Goal: Transaction & Acquisition: Purchase product/service

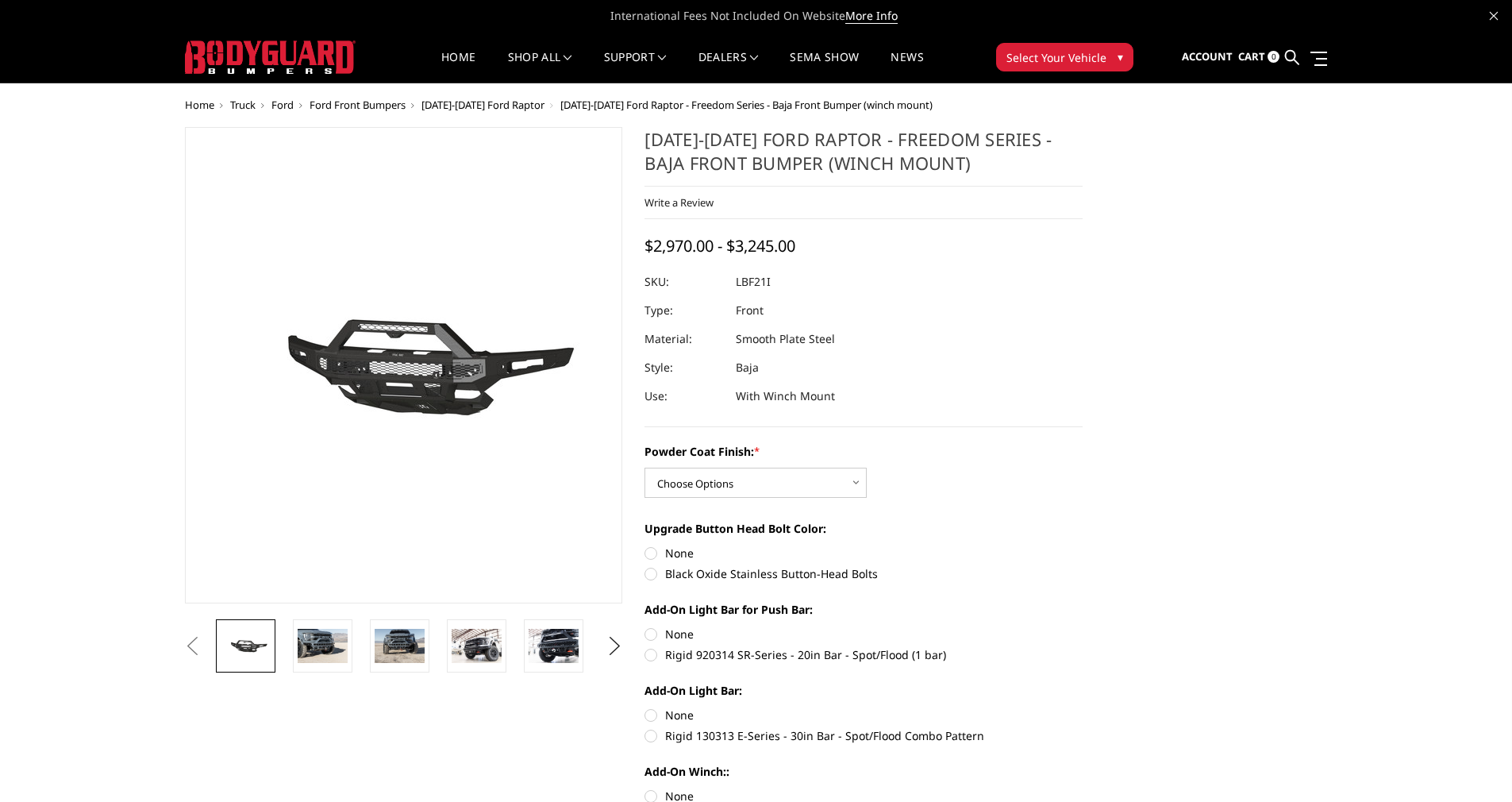
click at [1120, 57] on span "▾" at bounding box center [1120, 57] width 6 height 17
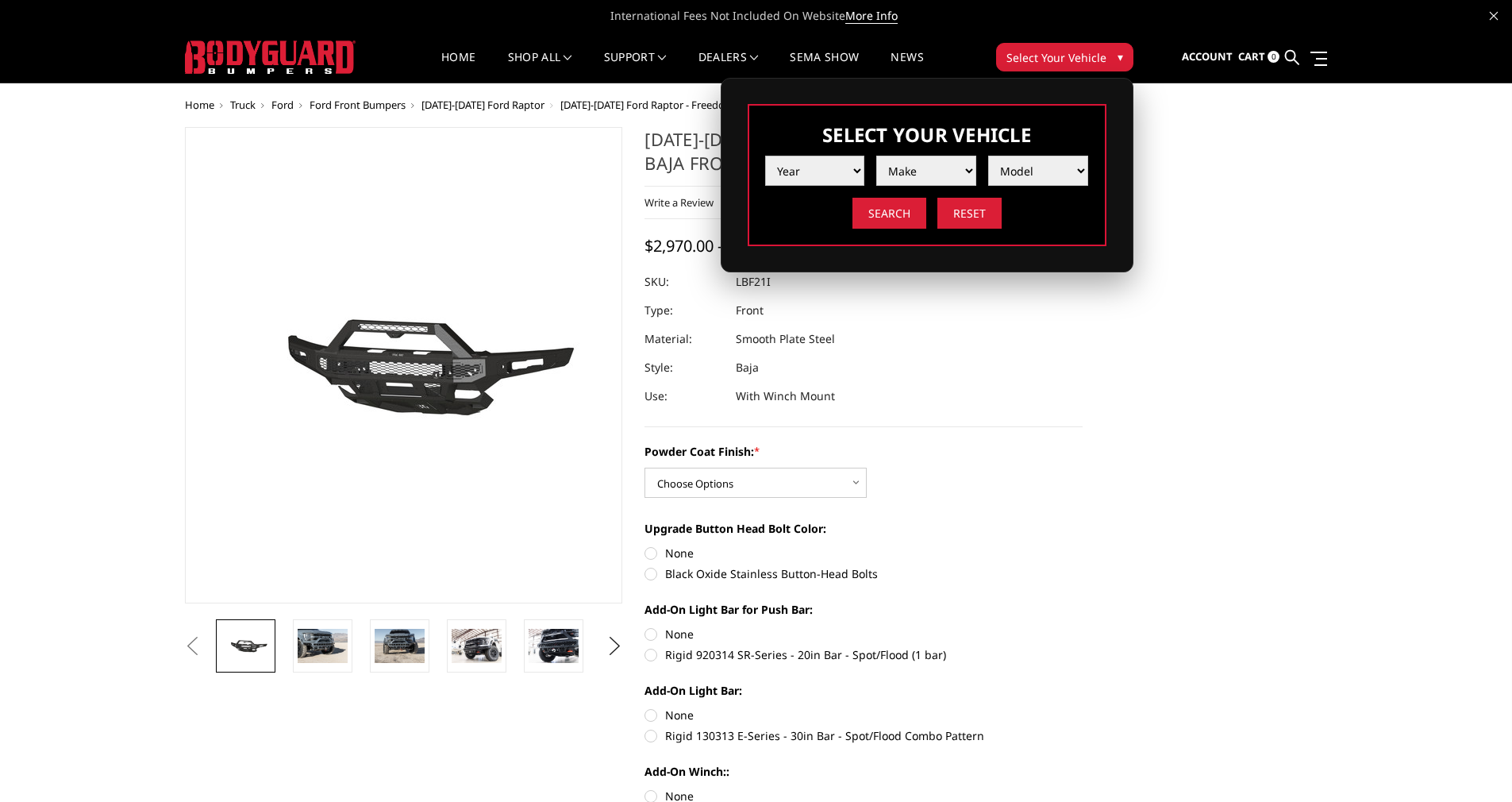
click at [851, 169] on select "Year [DATE] 2024 2023 2022 2021 2020 2019 2018 2017 2016 2015 2014 2013 2012 20…" at bounding box center [815, 170] width 100 height 30
select select "yr_2025"
click at [766, 155] on select "Year [DATE] 2024 2023 2022 2021 2020 2019 2018 2017 2016 2015 2014 2013 2012 20…" at bounding box center [815, 170] width 100 height 30
click at [932, 171] on img at bounding box center [926, 170] width 24 height 24
click at [964, 171] on select "Make Chevrolet Ford GMC Ram Toyota" at bounding box center [926, 170] width 100 height 30
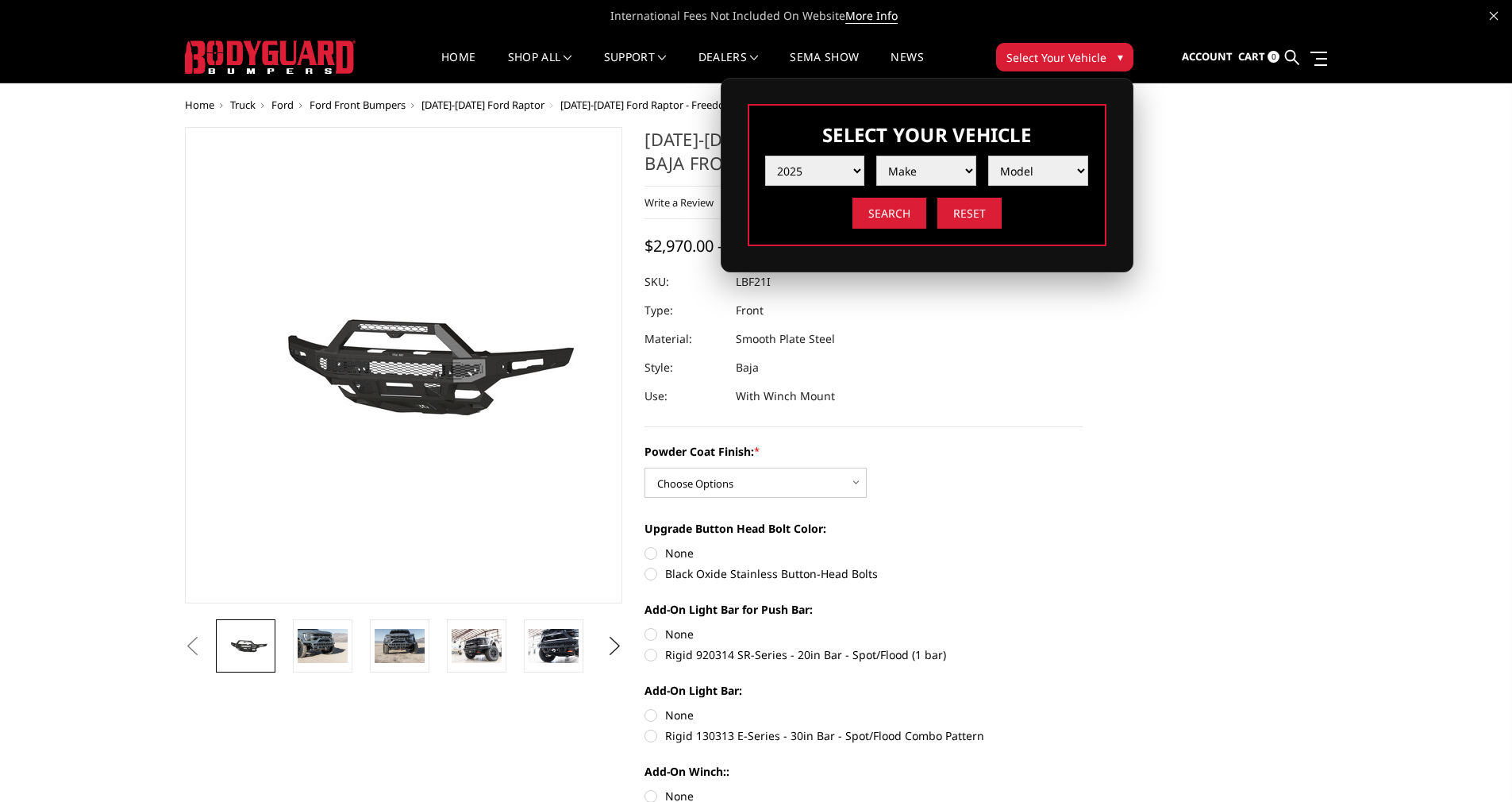
select select "mk_ford"
click at [876, 155] on select "Make Chevrolet Ford GMC Ram Toyota" at bounding box center [926, 170] width 100 height 30
click at [1083, 169] on select "Model F150 F150 Raptor F250 / F350 F450 F550" at bounding box center [1037, 170] width 100 height 30
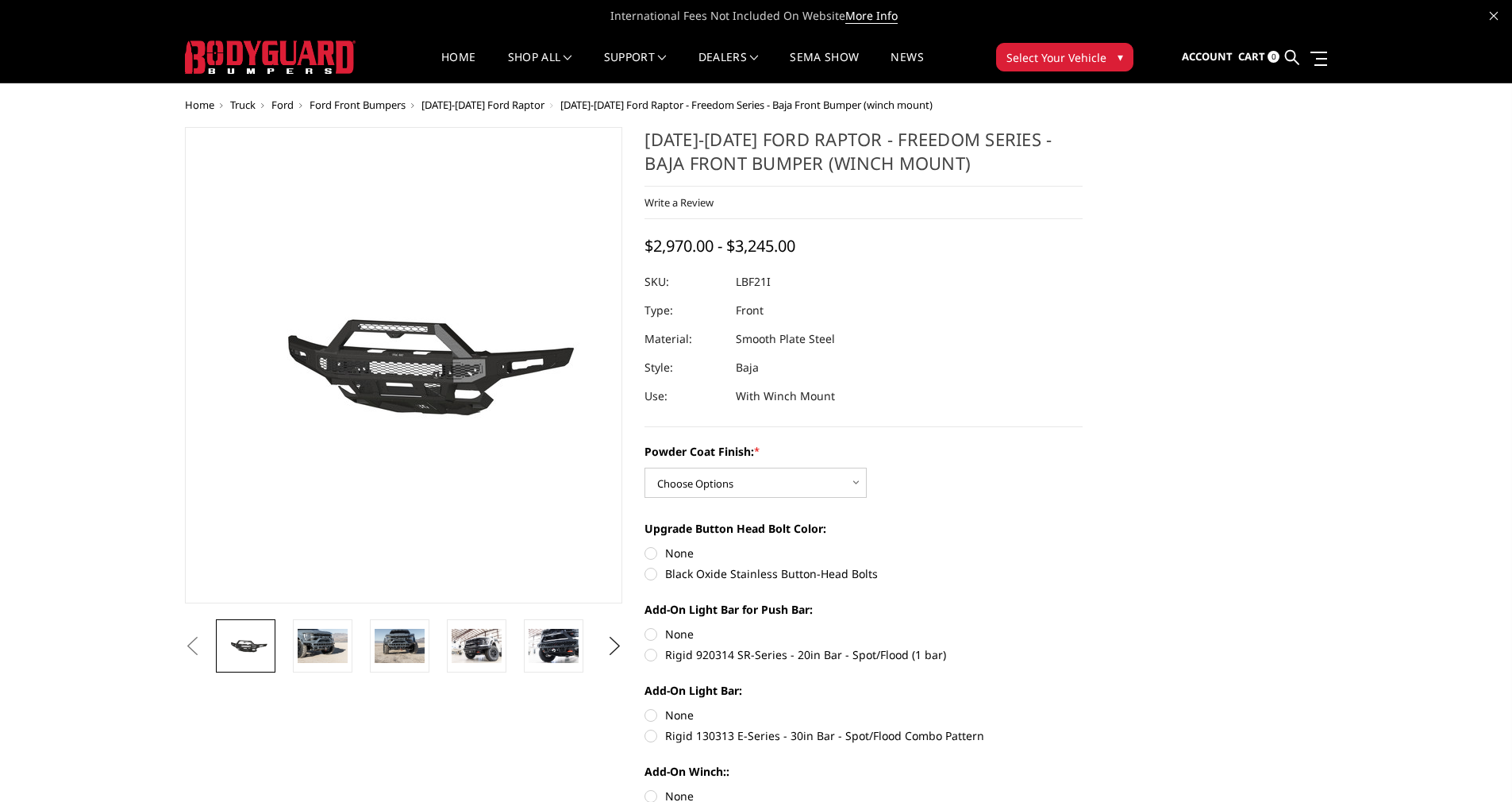
click at [1105, 59] on button "Select Your Vehicle ▾" at bounding box center [1065, 57] width 137 height 29
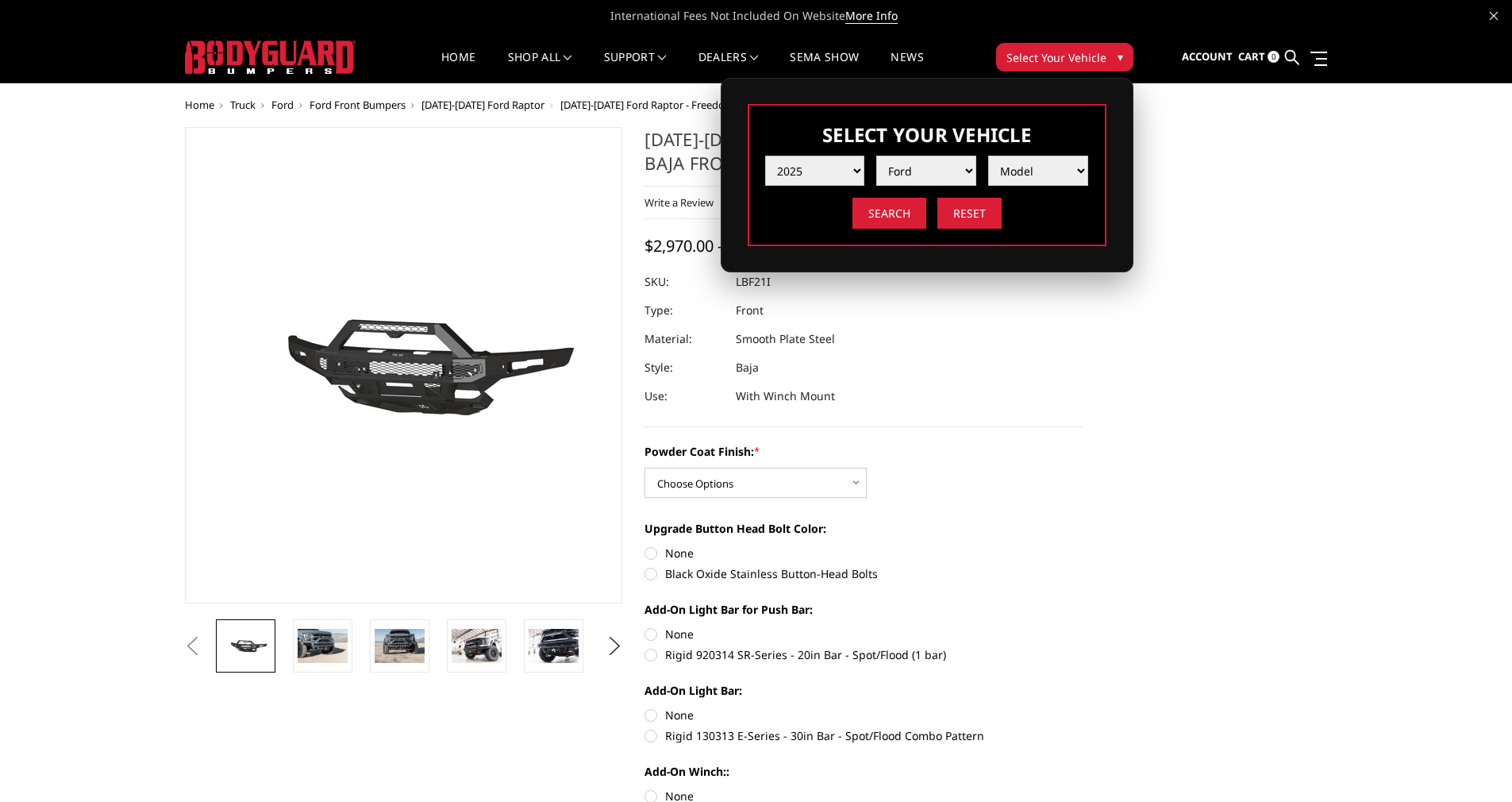
click at [861, 165] on select "Year [DATE] 2024 2023 2022 2021 2020 2019 2018 2017 2016 2015 2014 2013 2012 20…" at bounding box center [815, 170] width 100 height 30
select select "yr_2014"
click at [766, 155] on select "Year [DATE] 2024 2023 2022 2021 2020 2019 2018 2017 2016 2015 2014 2013 2012 20…" at bounding box center [815, 170] width 100 height 30
click at [964, 169] on select "Make Chevrolet Ford GMC Ram Toyota" at bounding box center [926, 170] width 100 height 30
select select "mk_ford"
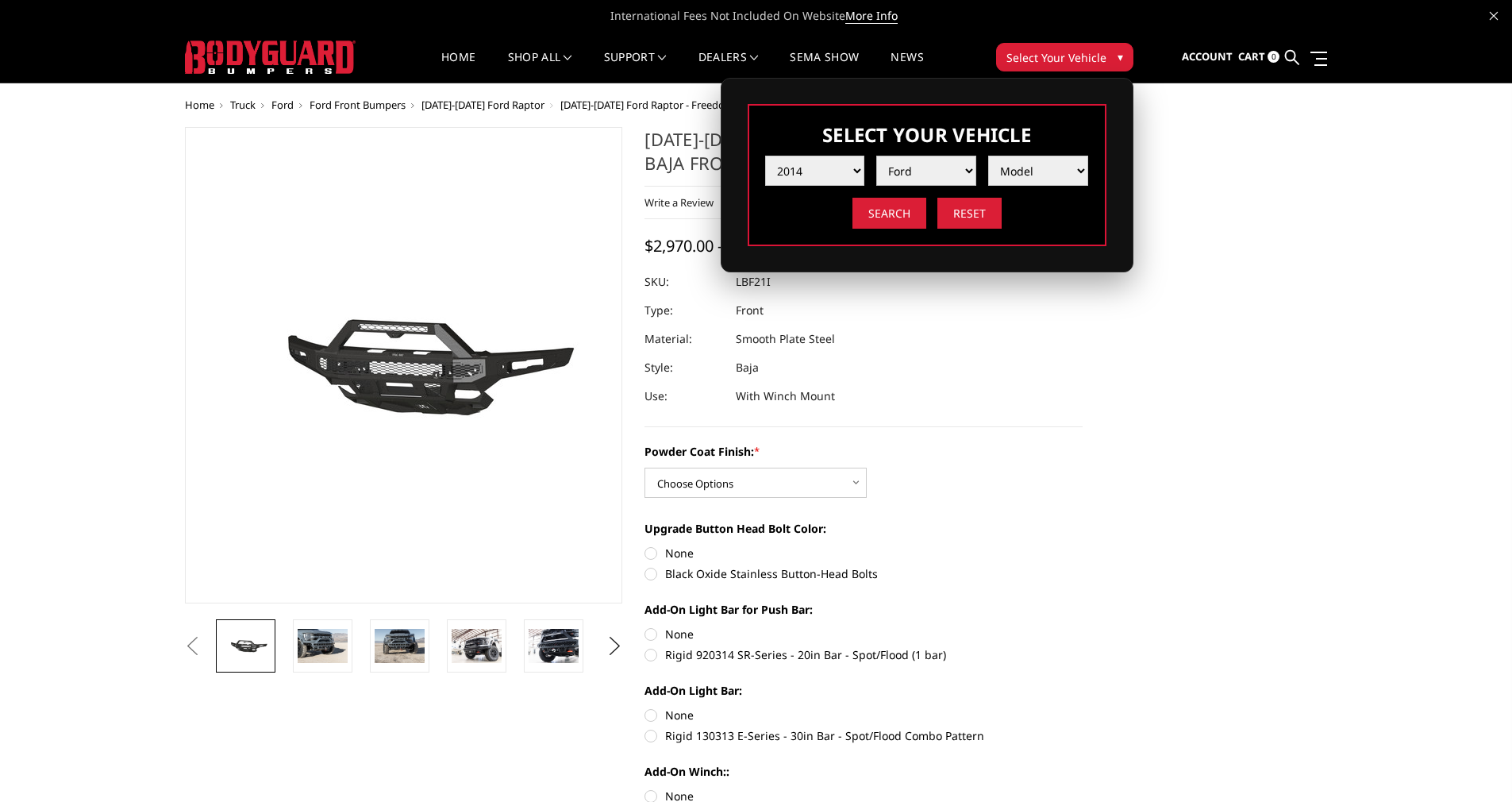
click at [876, 155] on select "Make Chevrolet Ford GMC Ram Toyota" at bounding box center [926, 170] width 100 height 30
click at [1080, 168] on select "Model F250 / F350 F450 F550" at bounding box center [1037, 170] width 100 height 30
click at [1032, 399] on dl "SKU: LBF21I UPC: Type: Front Material: Smooth Plate Steel Style: Baja Use: With…" at bounding box center [864, 339] width 438 height 143
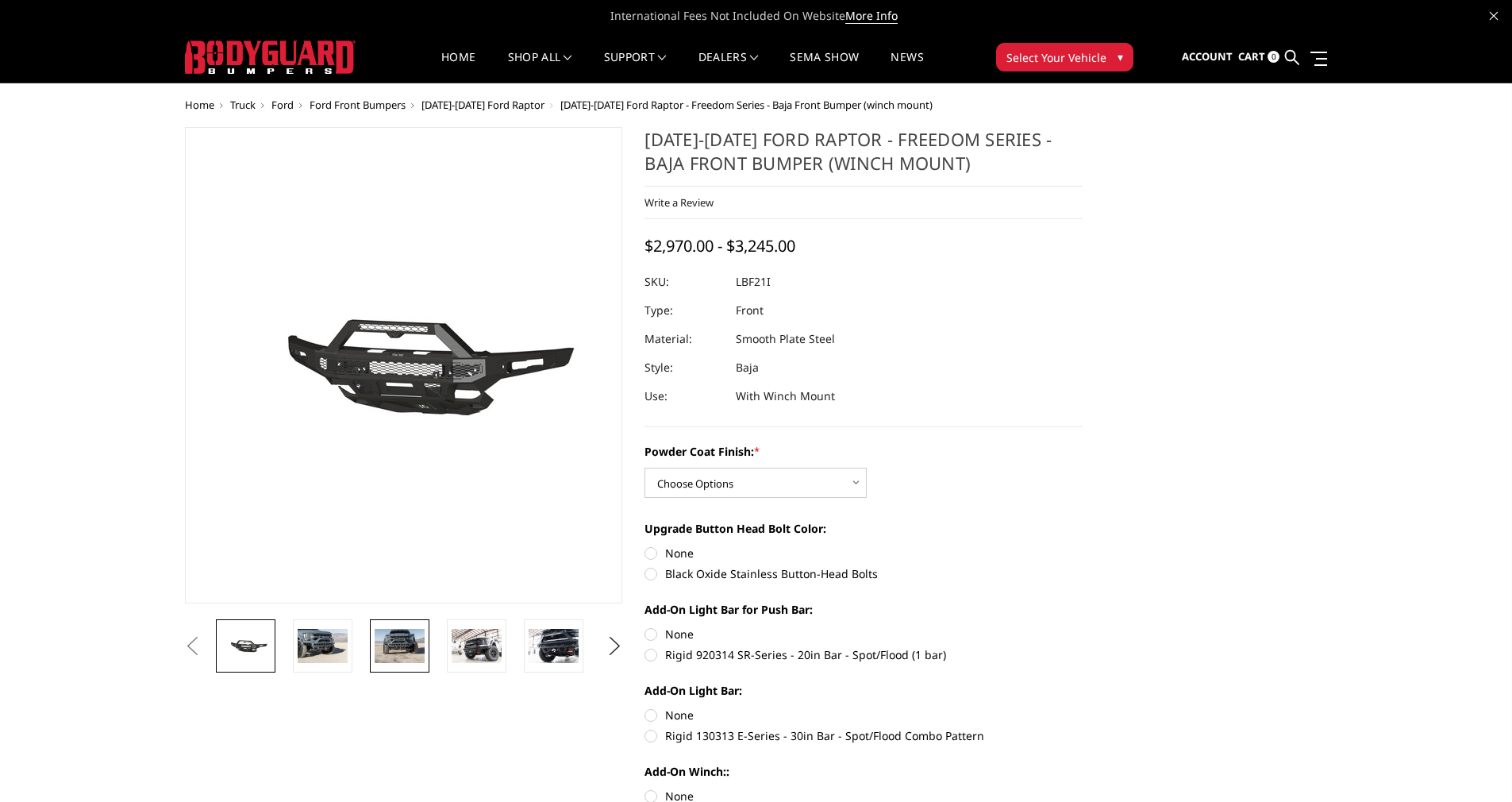
click at [417, 639] on img at bounding box center [399, 645] width 50 height 33
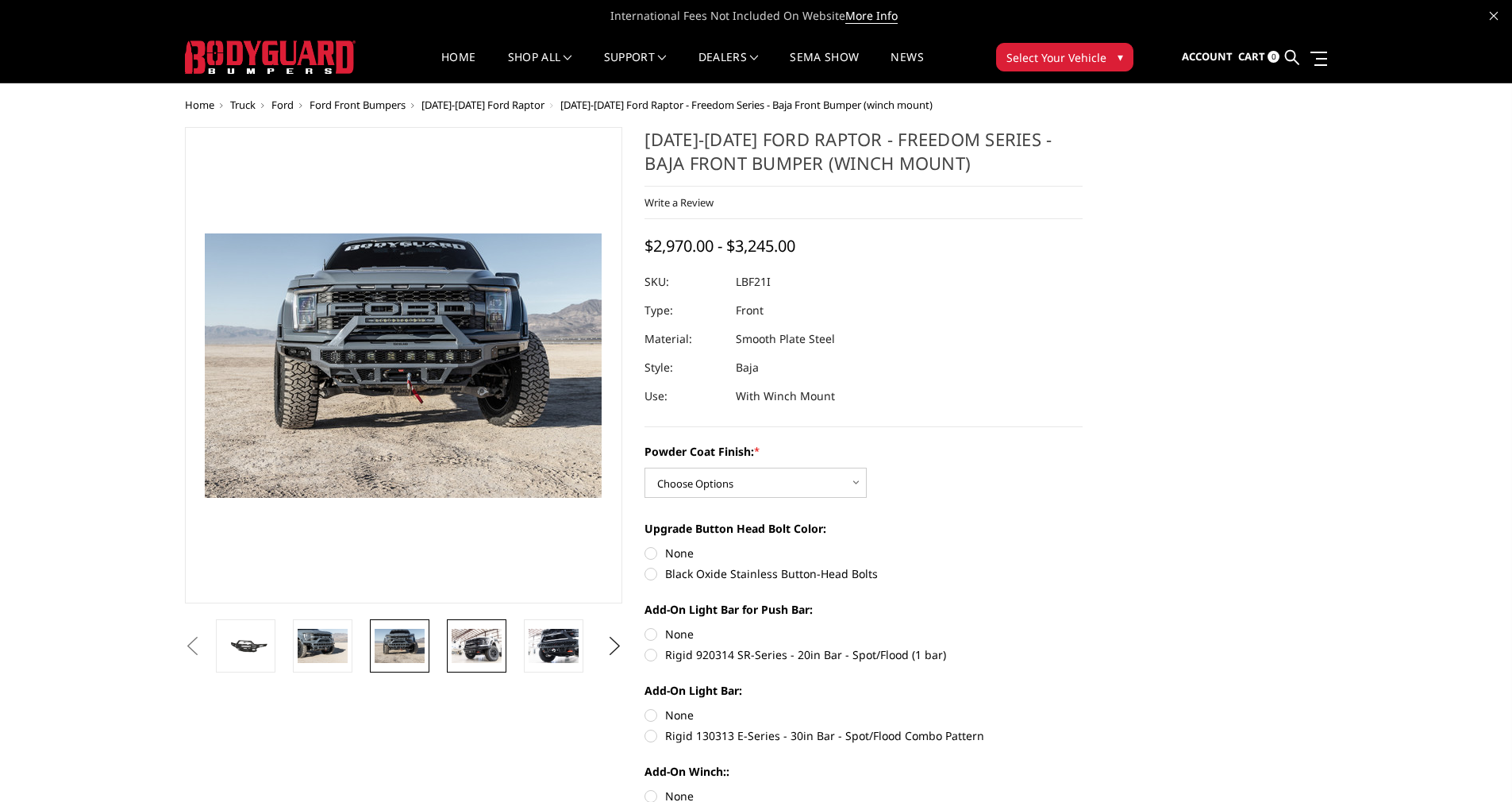
click at [470, 633] on img at bounding box center [476, 645] width 50 height 33
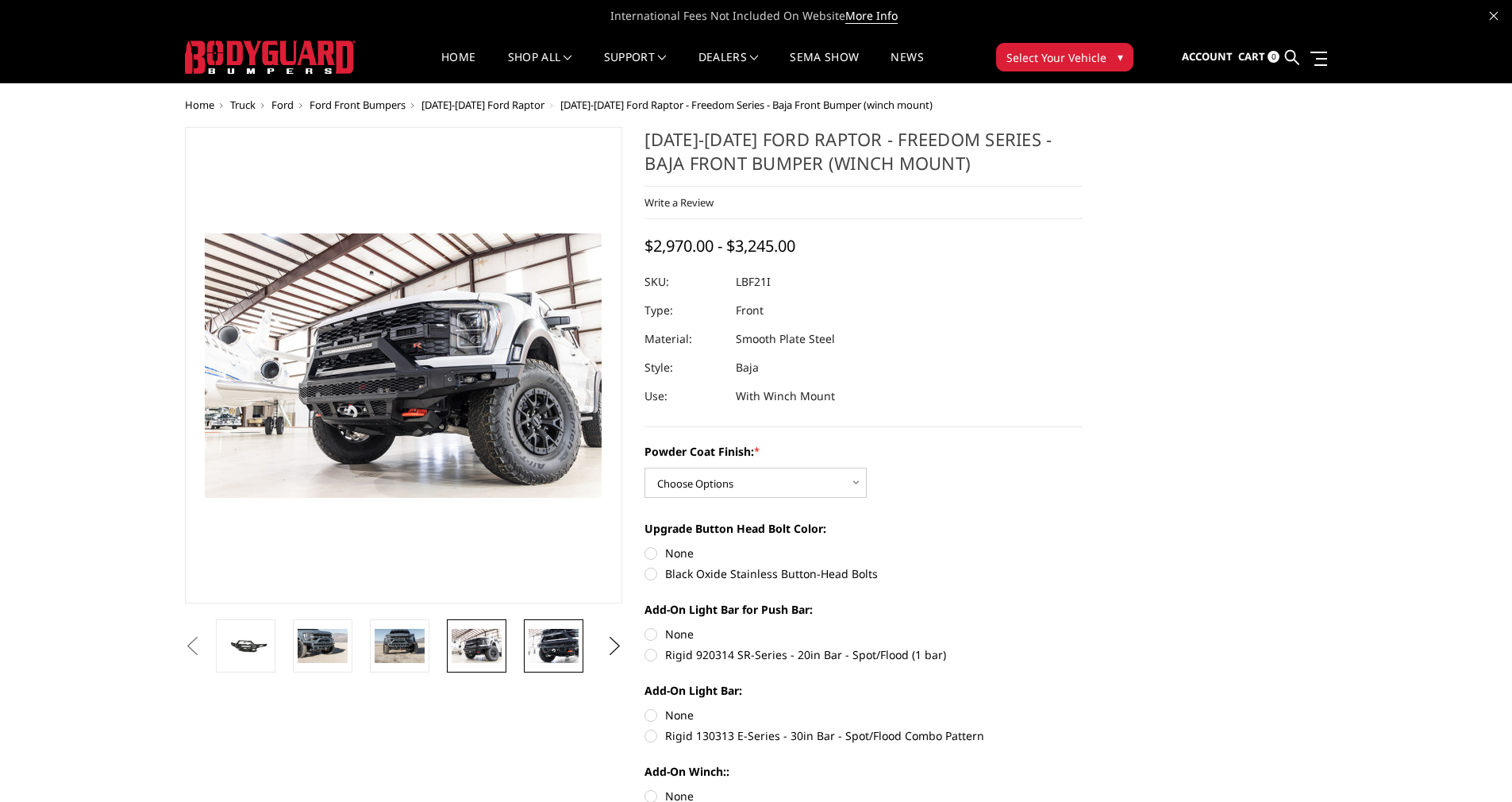
click at [558, 641] on img at bounding box center [553, 645] width 50 height 33
